Goal: Check status: Check status

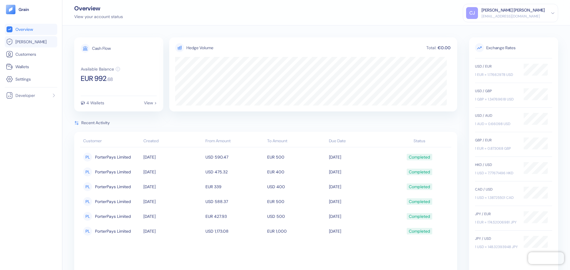
drag, startPoint x: 24, startPoint y: 42, endPoint x: 28, endPoint y: 42, distance: 3.3
click at [24, 42] on span "[PERSON_NAME]" at bounding box center [30, 42] width 31 height 6
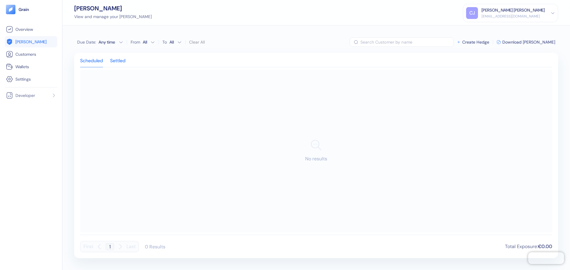
click at [115, 59] on div "Settled" at bounding box center [117, 63] width 15 height 8
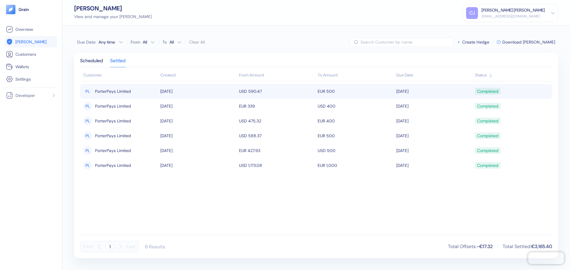
click at [277, 96] on td "USD 590.47" at bounding box center [276, 91] width 79 height 15
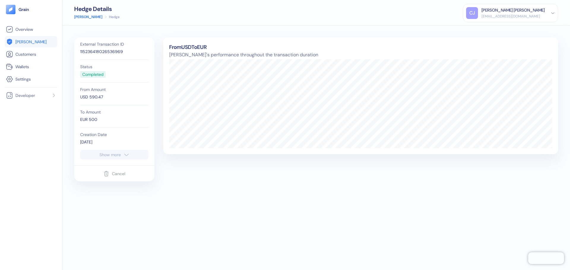
click at [124, 151] on icon "button" at bounding box center [126, 154] width 6 height 7
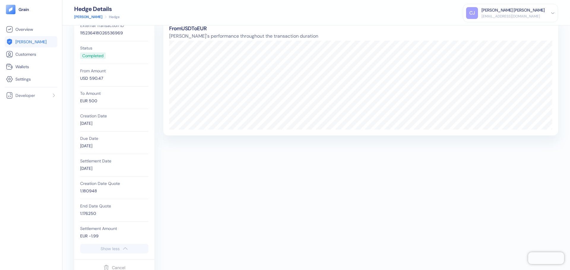
scroll to position [36, 0]
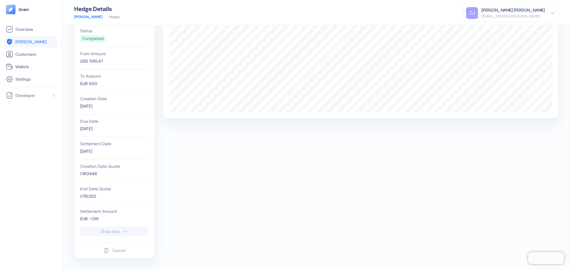
click at [80, 18] on link "[PERSON_NAME]" at bounding box center [88, 16] width 28 height 5
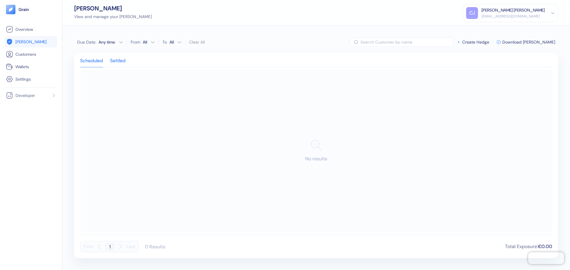
click at [122, 60] on div "Settled" at bounding box center [117, 63] width 15 height 8
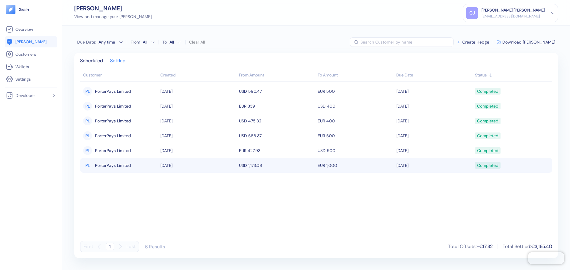
click at [221, 166] on td "[DATE]" at bounding box center [198, 165] width 79 height 15
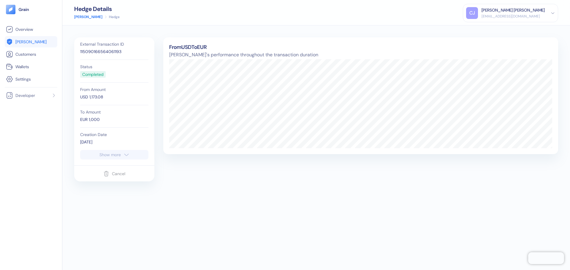
click at [124, 153] on icon "button" at bounding box center [126, 154] width 6 height 7
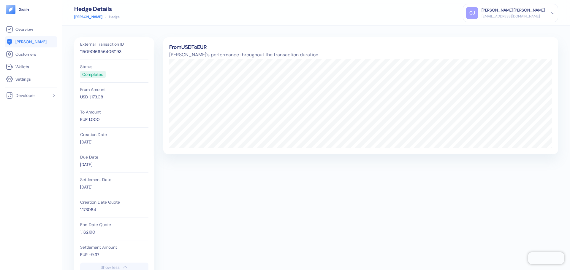
click at [217, 212] on div "External Transaction ID 115090166564061193 Status Completed From Amount USD 1,1…" at bounding box center [316, 165] width 484 height 257
